Goal: Task Accomplishment & Management: Use online tool/utility

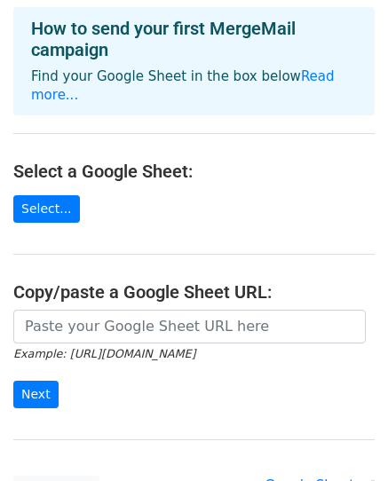
scroll to position [87, 0]
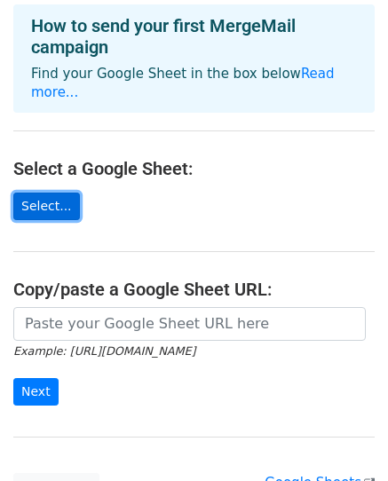
click at [55, 193] on link "Select..." at bounding box center [46, 207] width 67 height 28
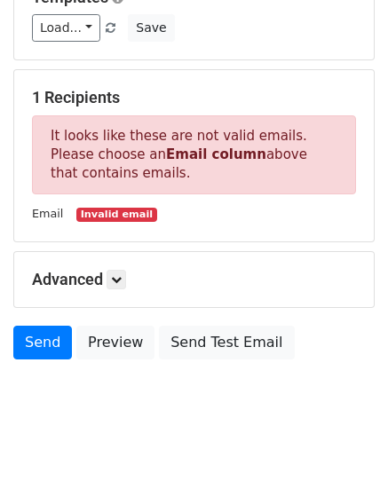
scroll to position [297, 0]
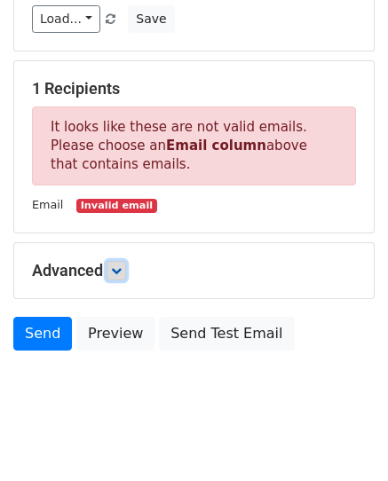
click at [118, 265] on icon at bounding box center [116, 270] width 11 height 11
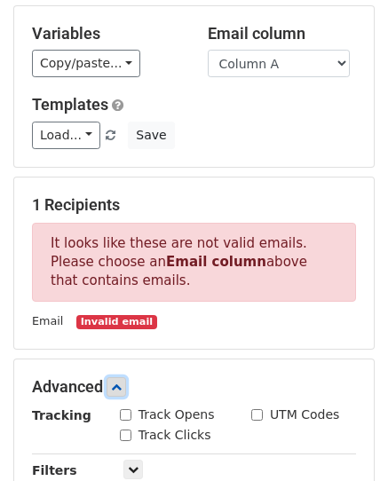
scroll to position [162, 0]
